Goal: Information Seeking & Learning: Learn about a topic

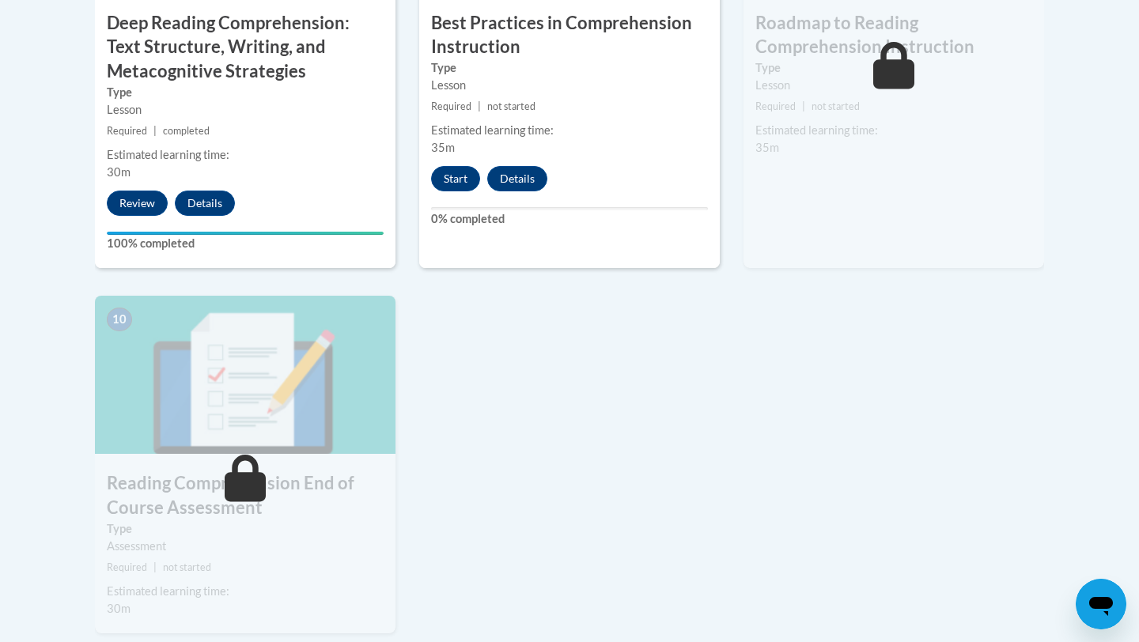
scroll to position [1586, 0]
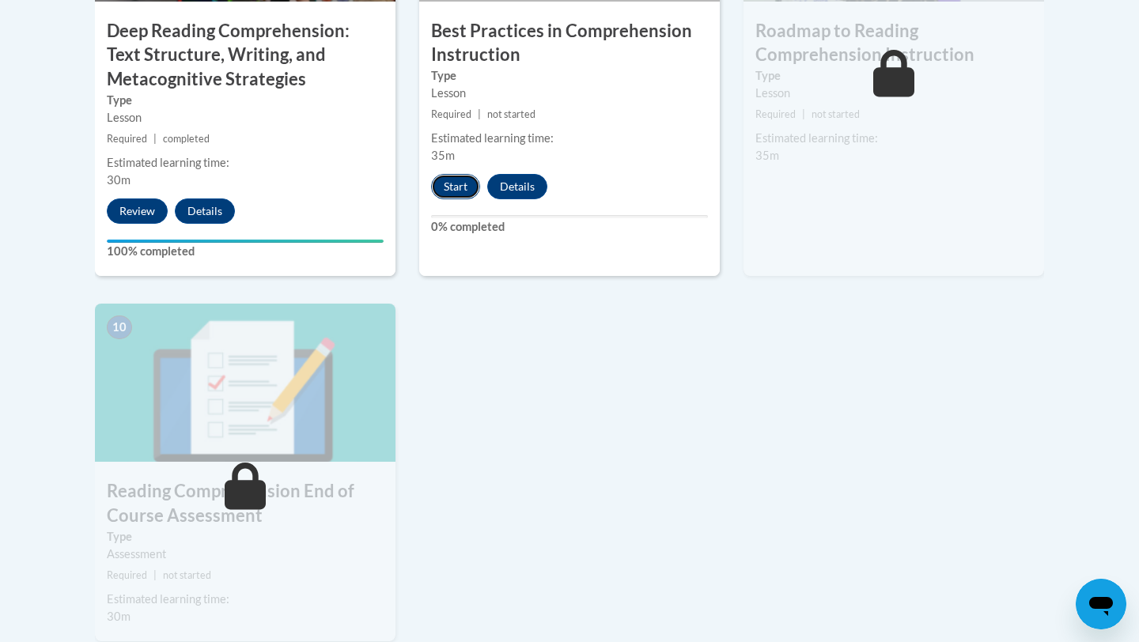
click at [454, 183] on button "Start" at bounding box center [455, 186] width 49 height 25
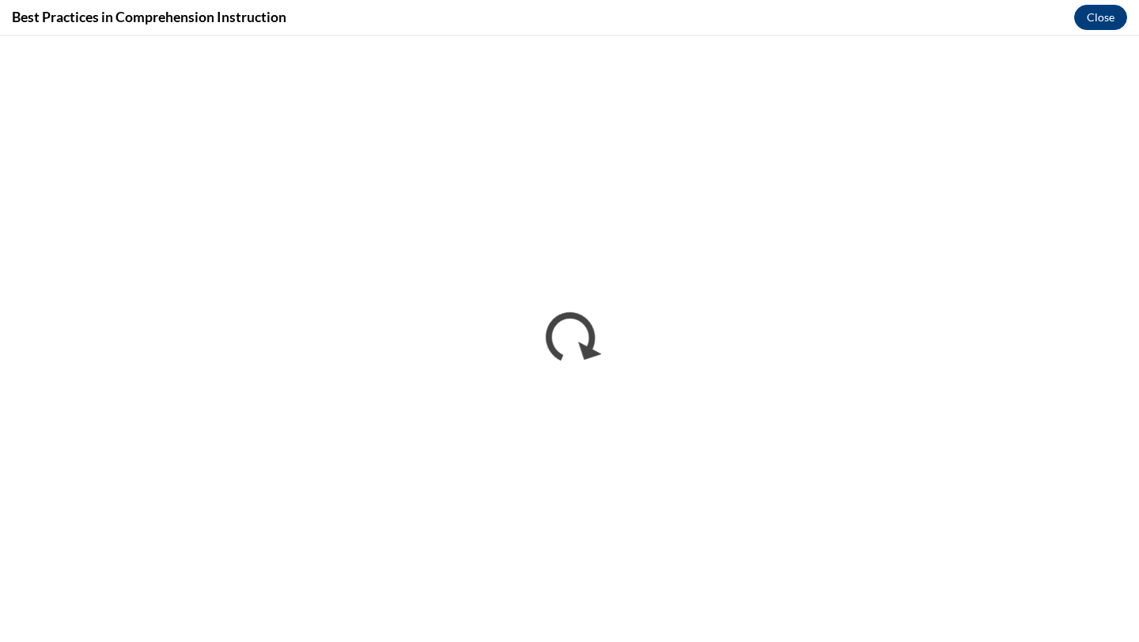
scroll to position [0, 0]
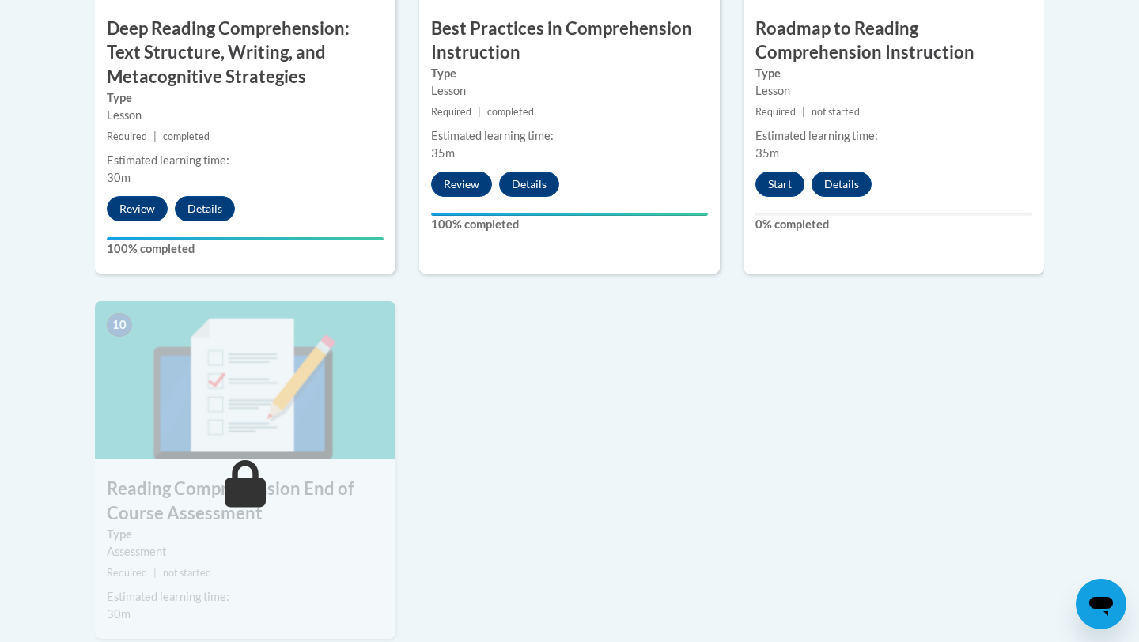
scroll to position [1574, 0]
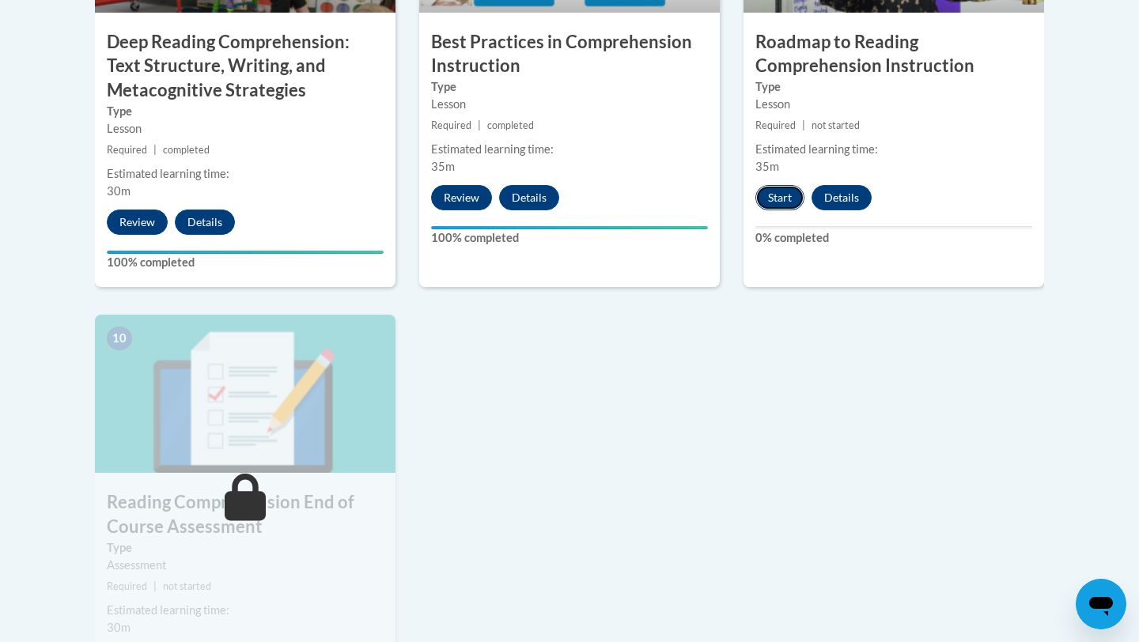
click at [788, 201] on button "Start" at bounding box center [780, 197] width 49 height 25
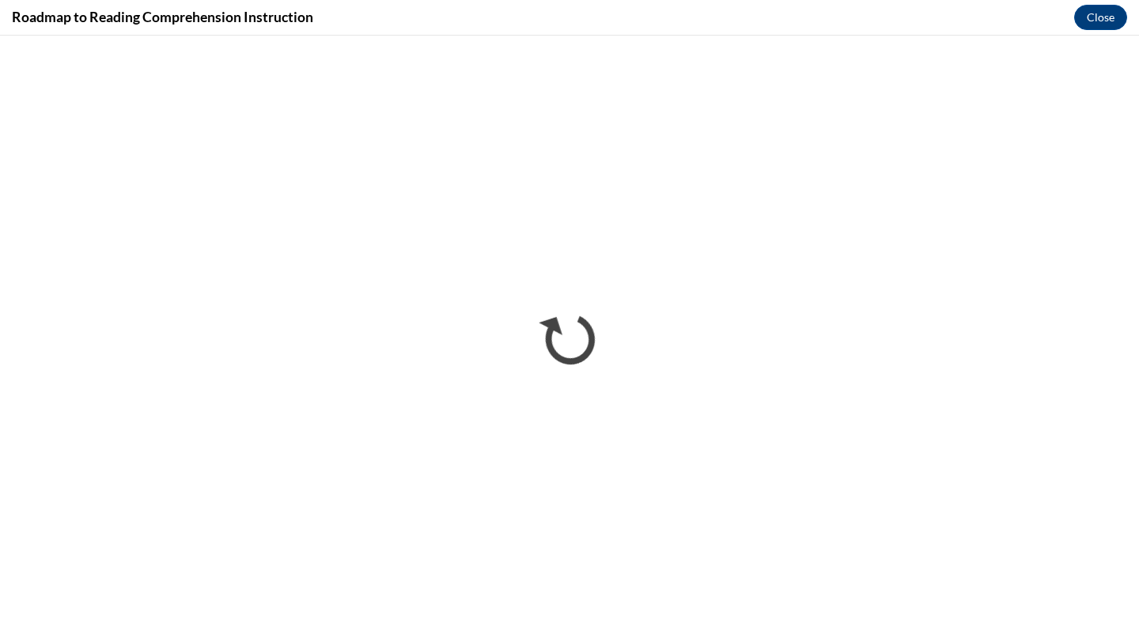
scroll to position [0, 0]
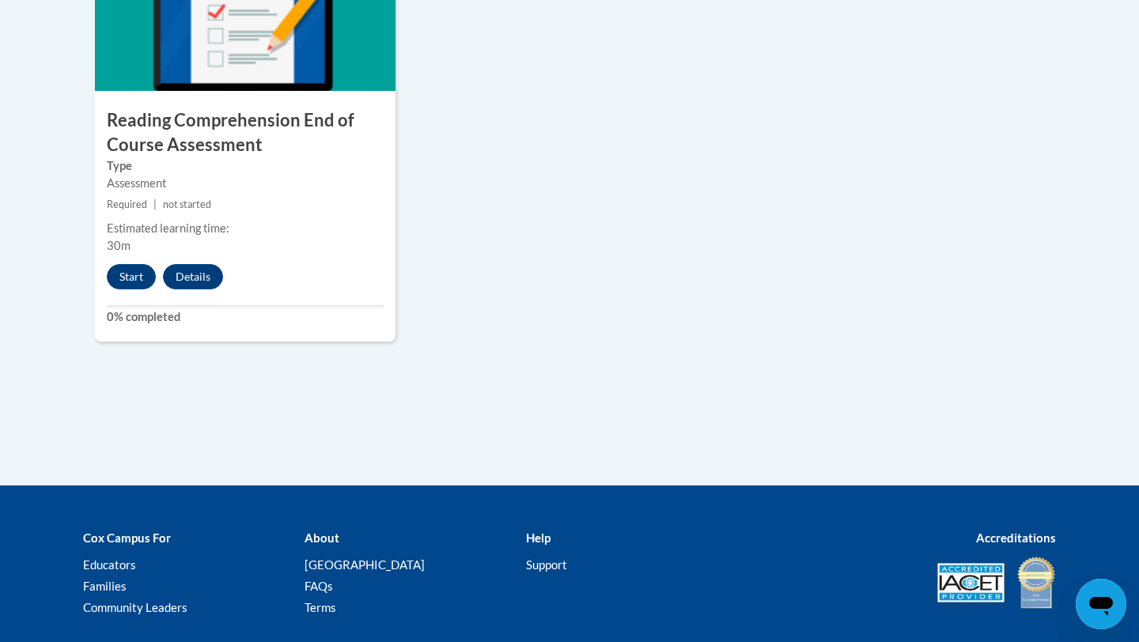
scroll to position [1647, 0]
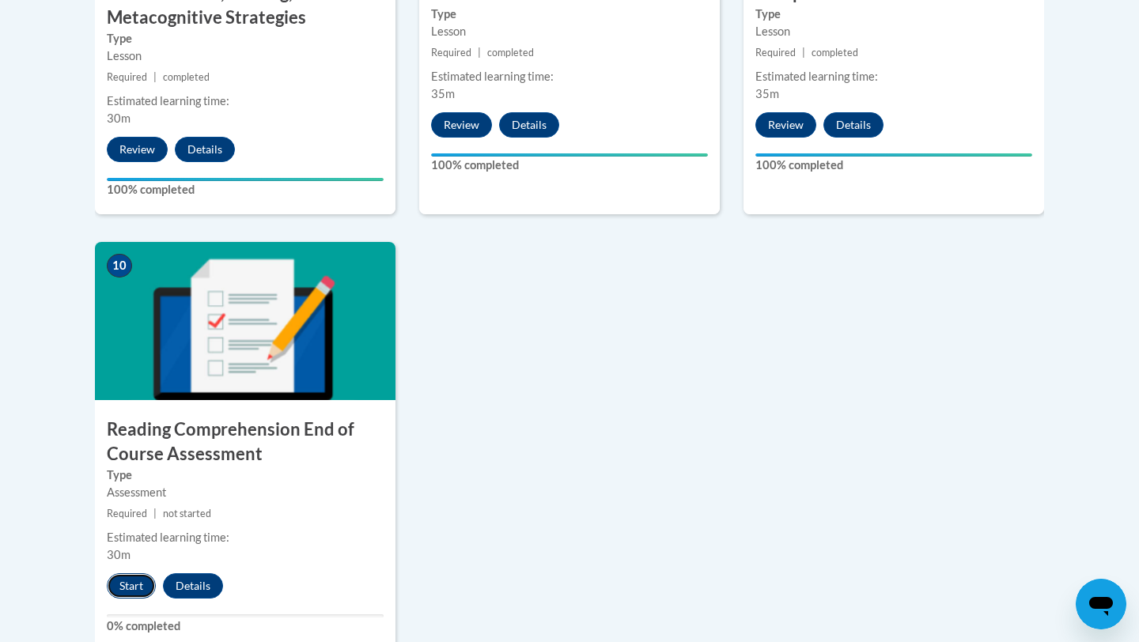
click at [136, 586] on button "Start" at bounding box center [131, 586] width 49 height 25
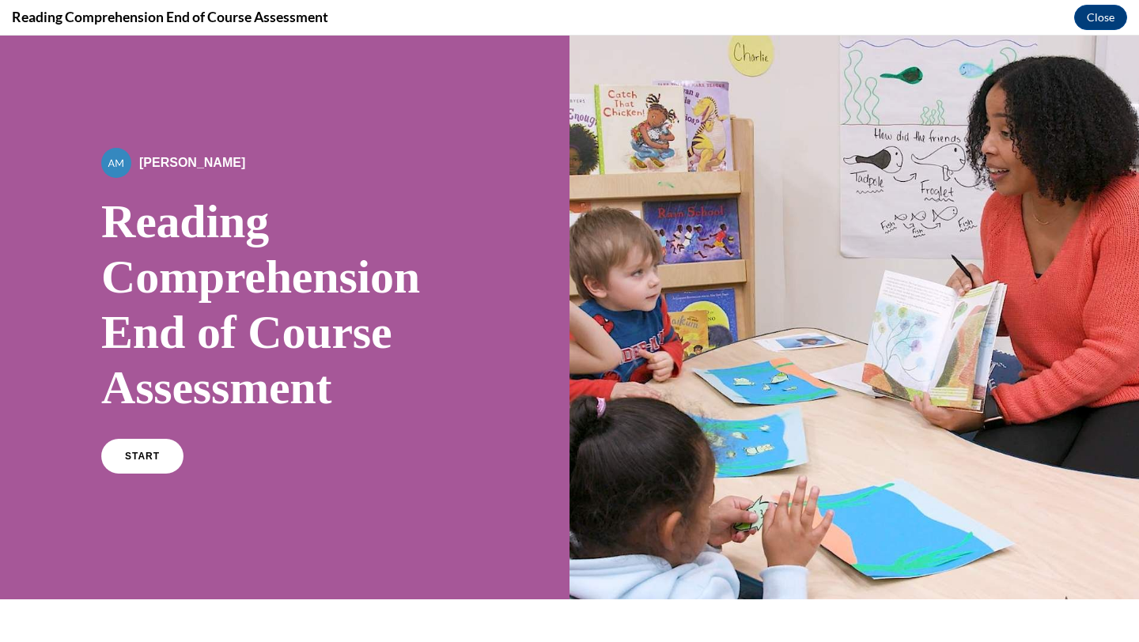
scroll to position [187, 0]
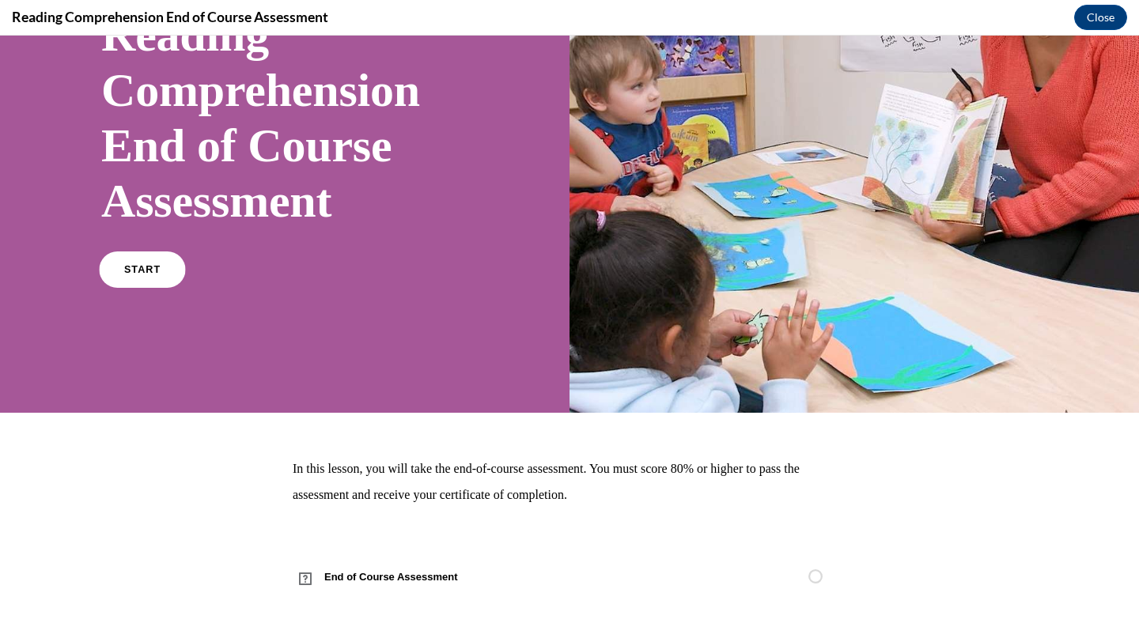
click at [136, 267] on span "START" at bounding box center [142, 270] width 36 height 12
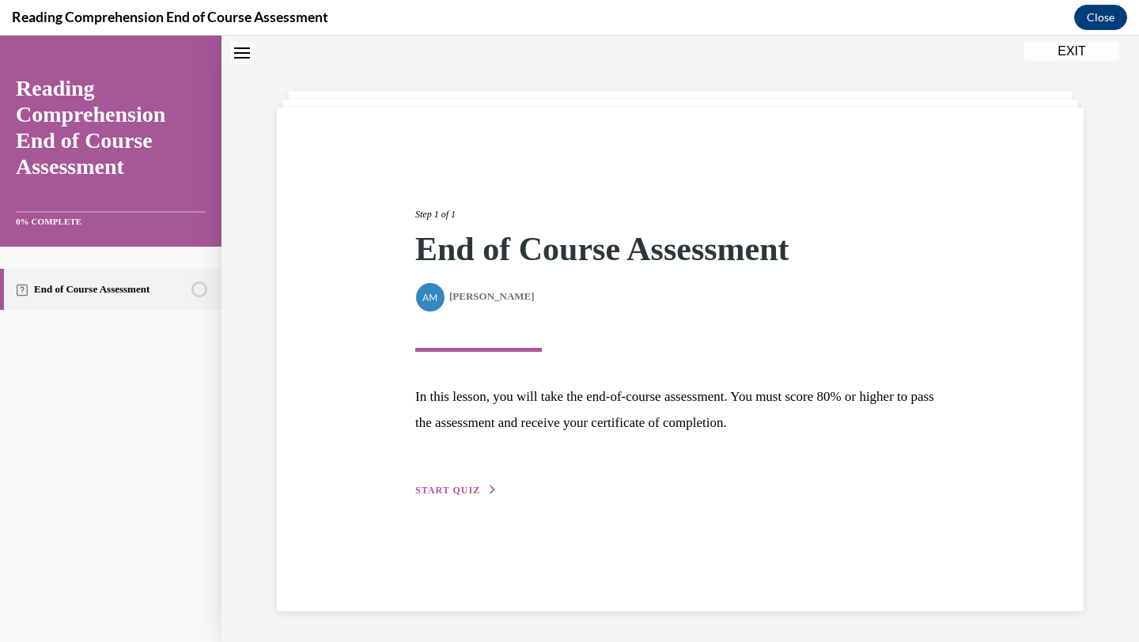
scroll to position [50, 0]
